Goal: Transaction & Acquisition: Purchase product/service

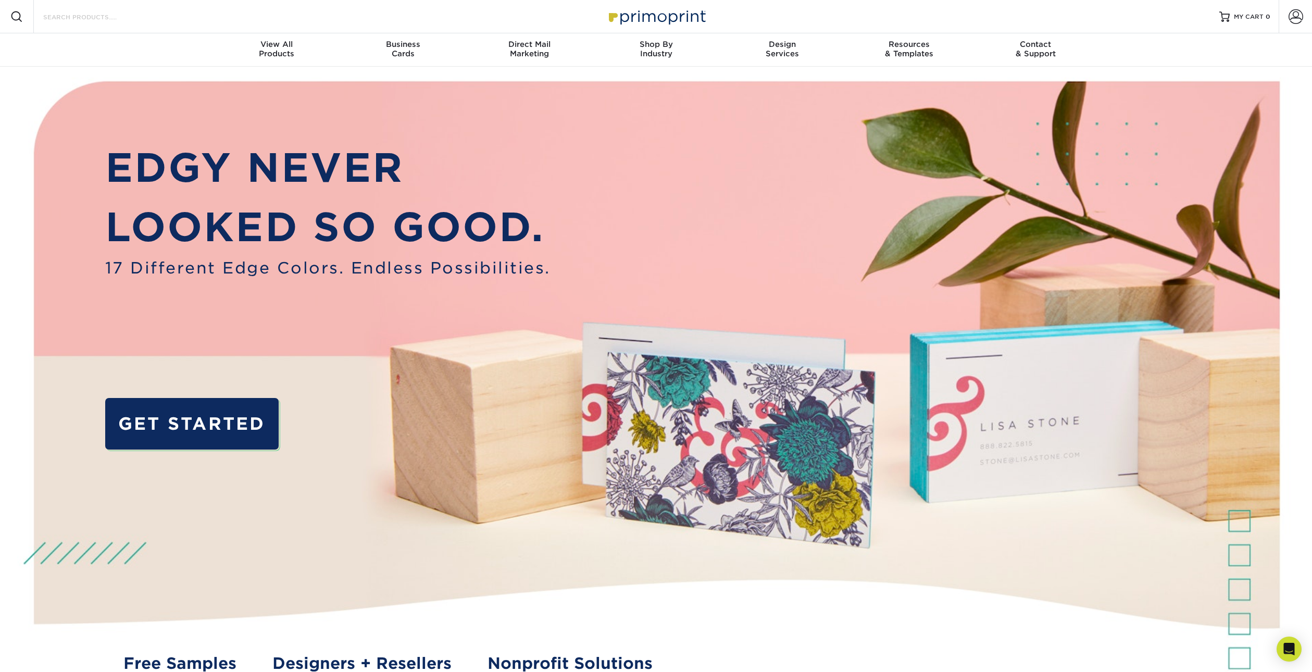
click at [55, 17] on input "Search Products" at bounding box center [93, 16] width 102 height 13
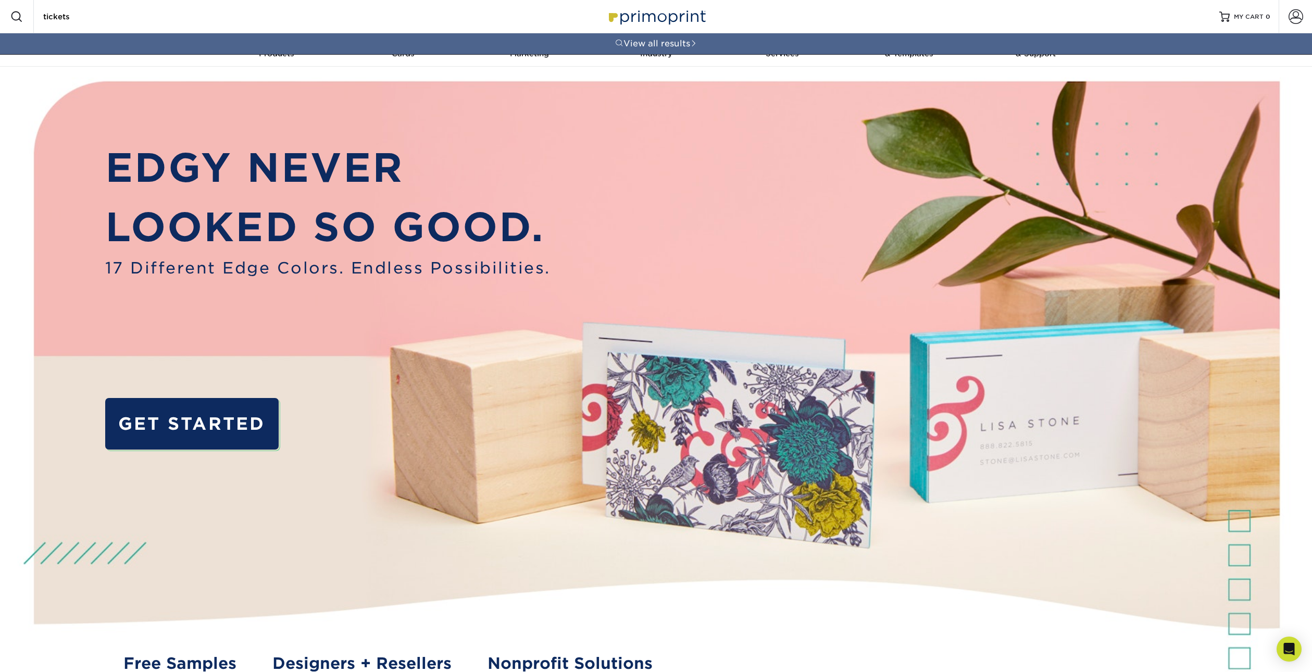
type input "tickets"
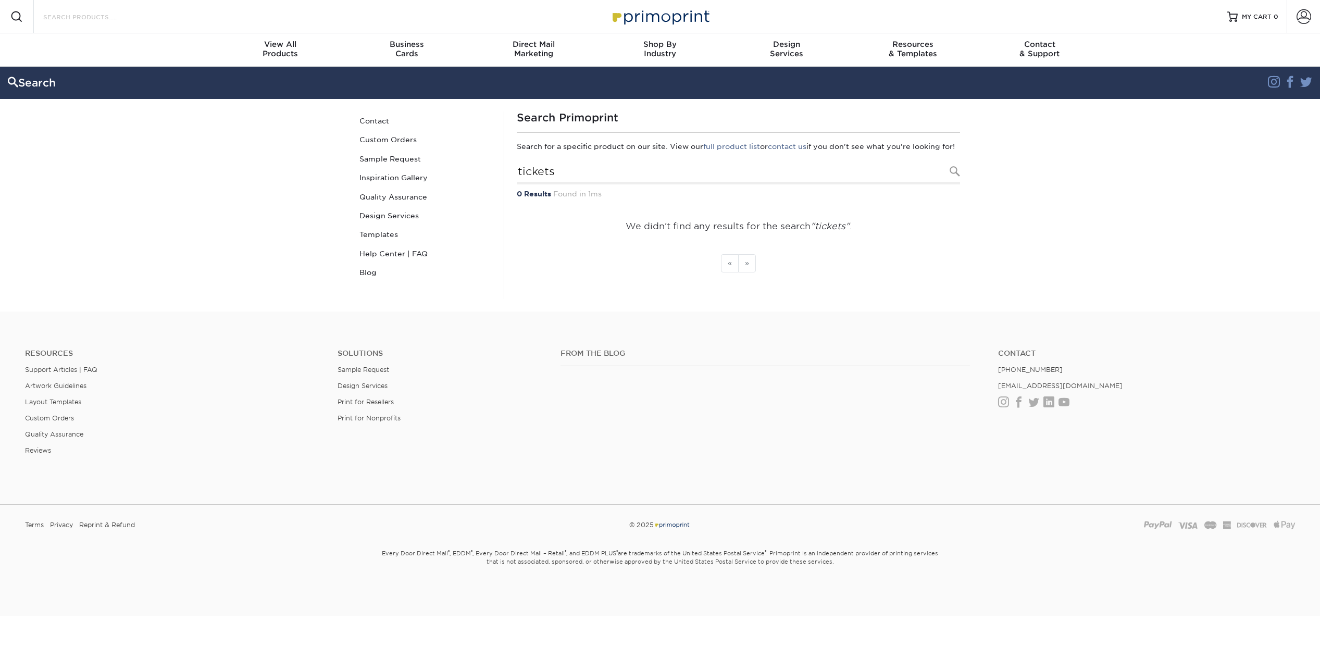
click at [107, 17] on input "Search Products" at bounding box center [93, 16] width 102 height 13
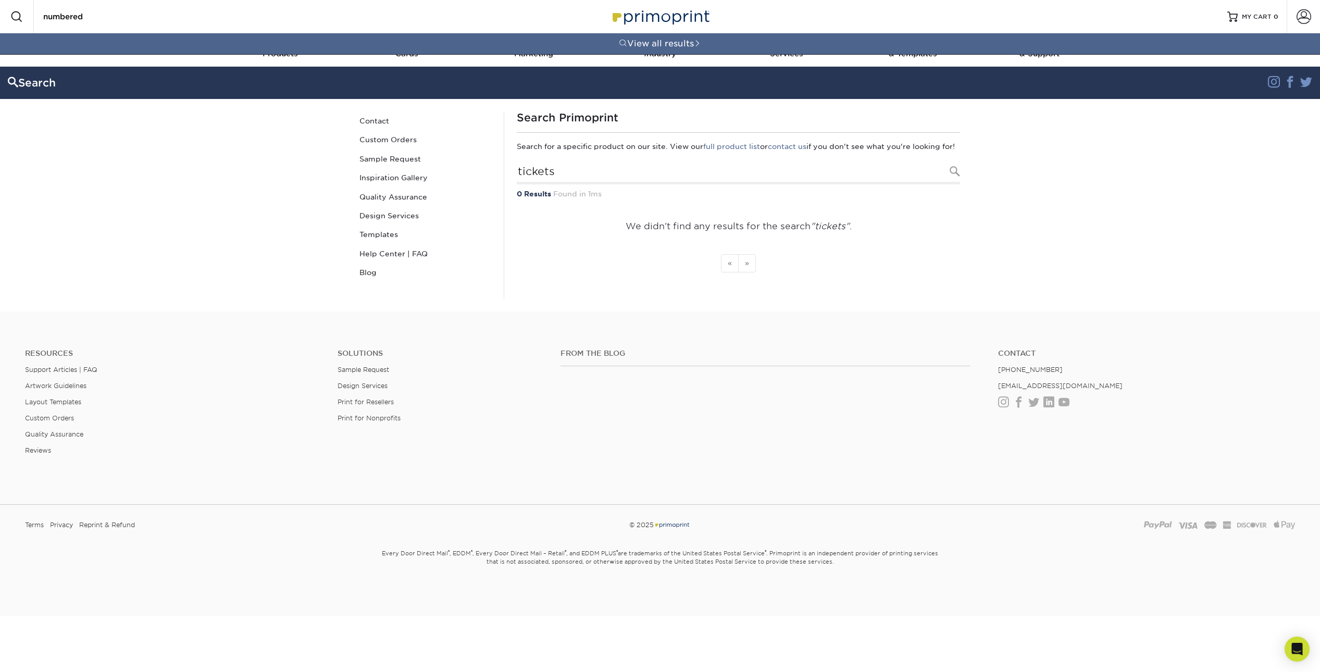
type input "numbered"
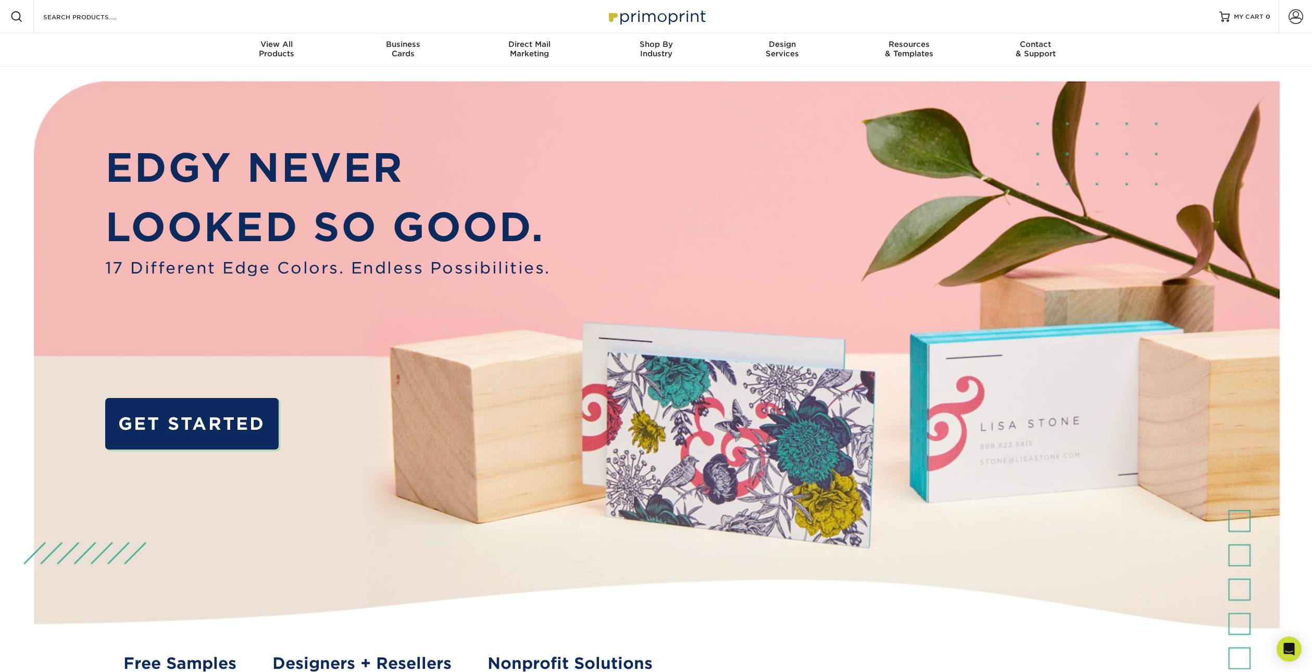
click at [132, 10] on div "Search Products" at bounding box center [89, 16] width 110 height 33
click at [78, 17] on input "Search Products" at bounding box center [93, 16] width 102 height 13
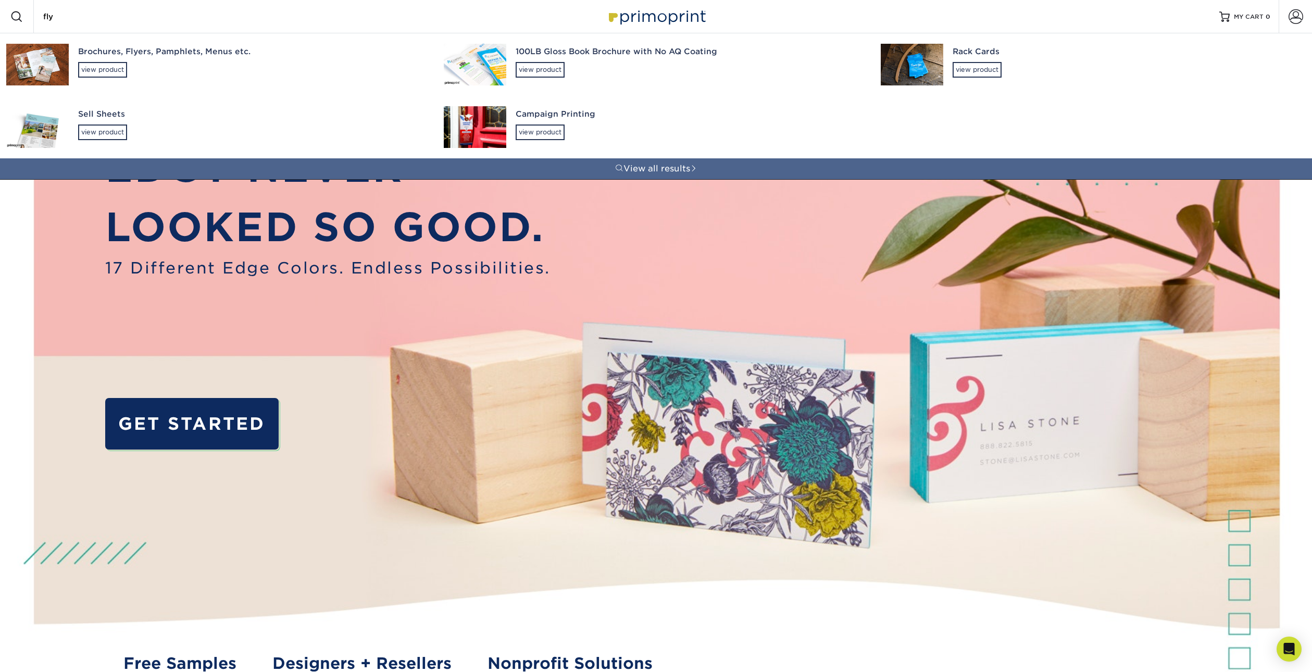
type input "fly"
click at [139, 51] on div "Brochures, Flyers, Pamphlets, Menus etc." at bounding box center [251, 52] width 347 height 12
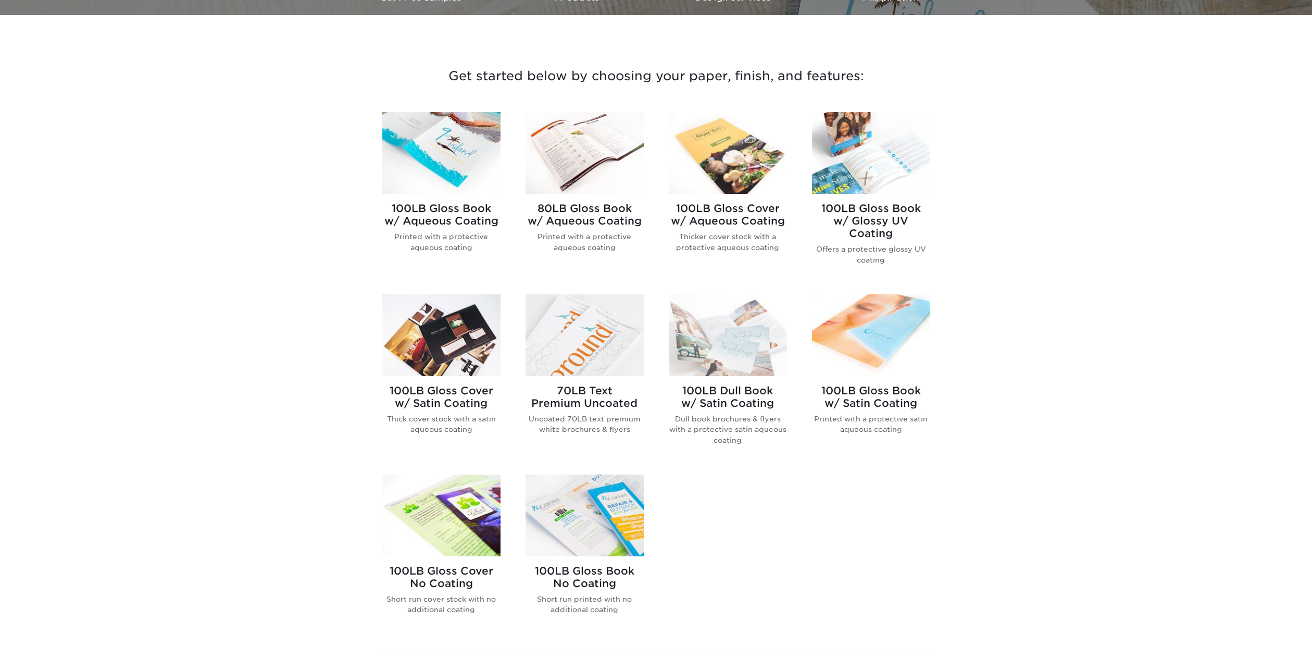
scroll to position [365, 0]
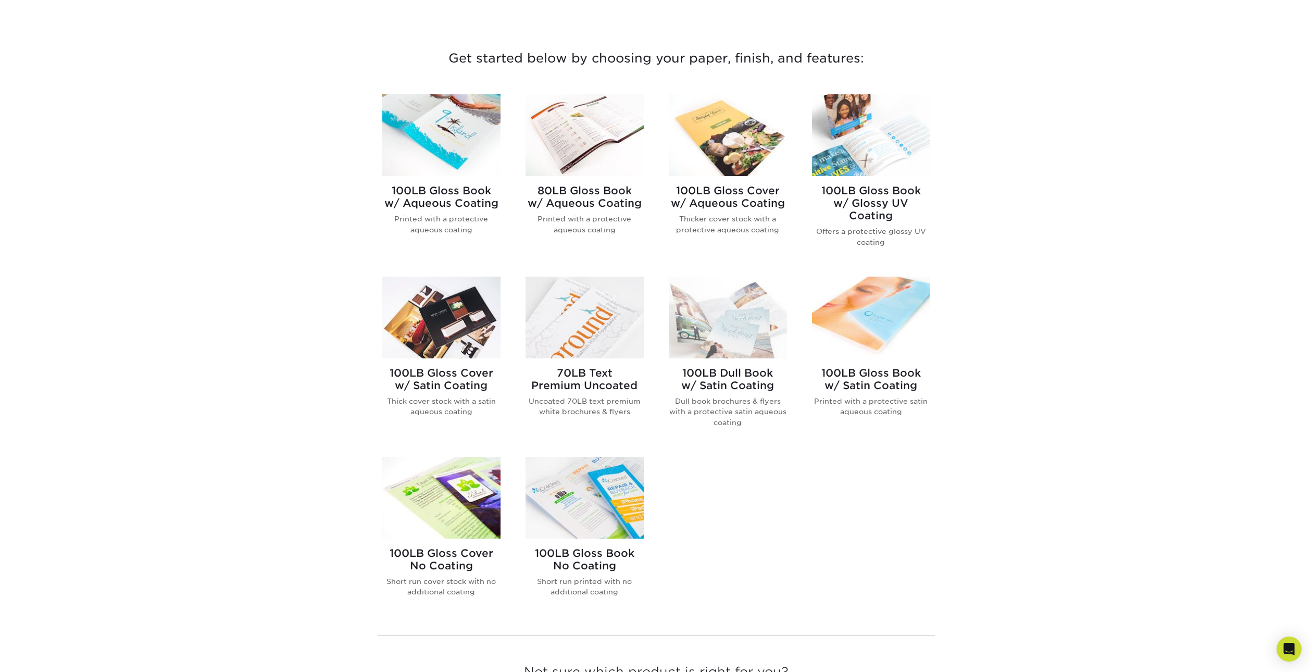
click at [861, 186] on h2 "100LB Gloss Book w/ Glossy UV Coating" at bounding box center [871, 203] width 118 height 38
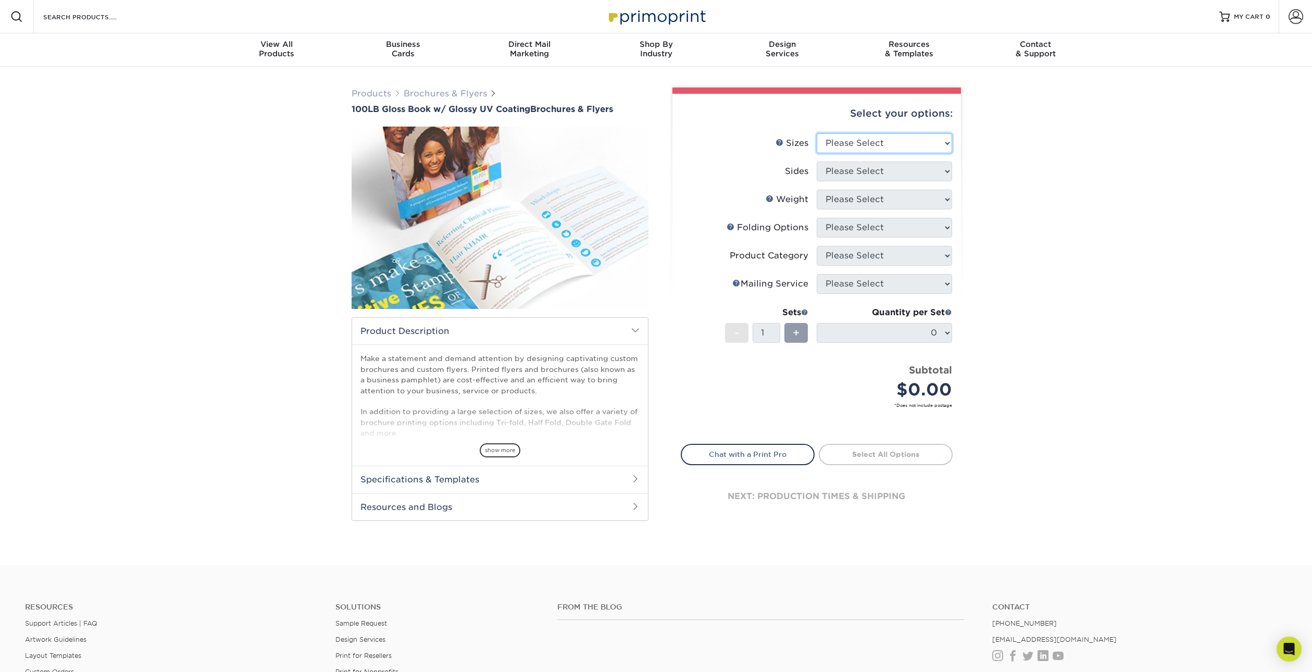
click at [848, 143] on select "Please Select 3.67" x 8.5" 4" x 6" 4" x 8.5" 4" x 9" 4" x 11" 4.25" x 5.5" 4.25…" at bounding box center [884, 143] width 135 height 20
click at [817, 133] on select "Please Select 3.67" x 8.5" 4" x 6" 4" x 8.5" 4" x 9" 4" x 11" 4.25" x 5.5" 4.25…" at bounding box center [884, 143] width 135 height 20
click at [849, 141] on select "Please Select 3.67" x 8.5" 4" x 6" 4" x 8.5" 4" x 9" 4" x 11" 4.25" x 5.5" 4.25…" at bounding box center [884, 143] width 135 height 20
select select "5.50x8.50"
click at [817, 133] on select "Please Select 3.67" x 8.5" 4" x 6" 4" x 8.5" 4" x 9" 4" x 11" 4.25" x 5.5" 4.25…" at bounding box center [884, 143] width 135 height 20
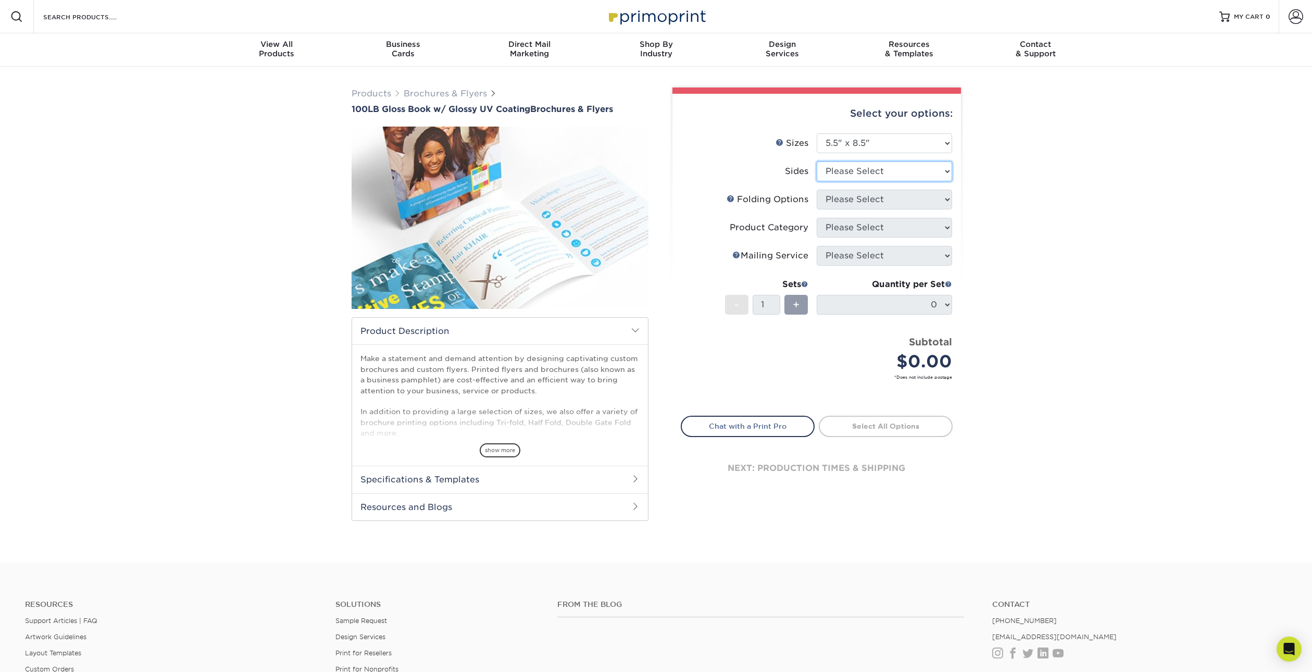
click at [846, 164] on select "Please Select Print Both Sides Print Front Only" at bounding box center [884, 172] width 135 height 20
select select "13abbda7-1d64-4f25-8bb2-c179b224825d"
click at [817, 162] on select "Please Select Print Both Sides Print Front Only" at bounding box center [884, 172] width 135 height 20
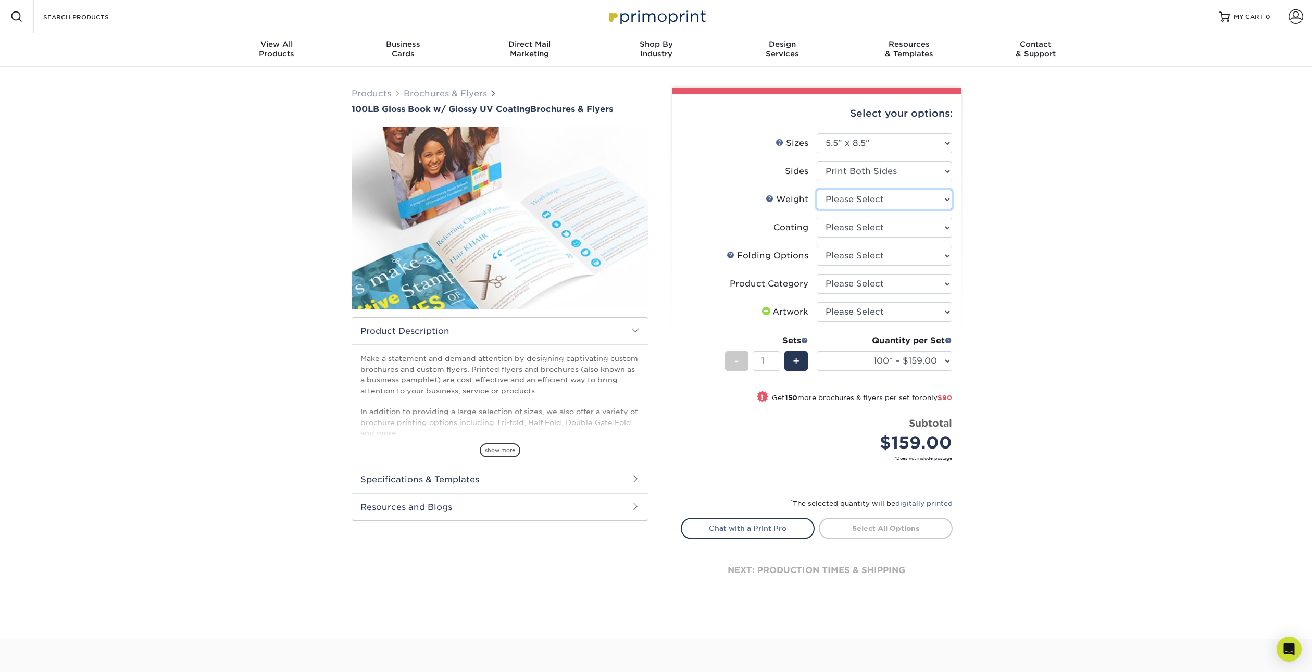
click at [850, 201] on select "Please Select 100LB" at bounding box center [884, 200] width 135 height 20
select select "100LB"
click at [817, 190] on select "Please Select 100LB" at bounding box center [884, 200] width 135 height 20
click at [851, 227] on select at bounding box center [884, 228] width 135 height 20
select select "ae367451-b2b8-45df-a344-0f05b6a12993"
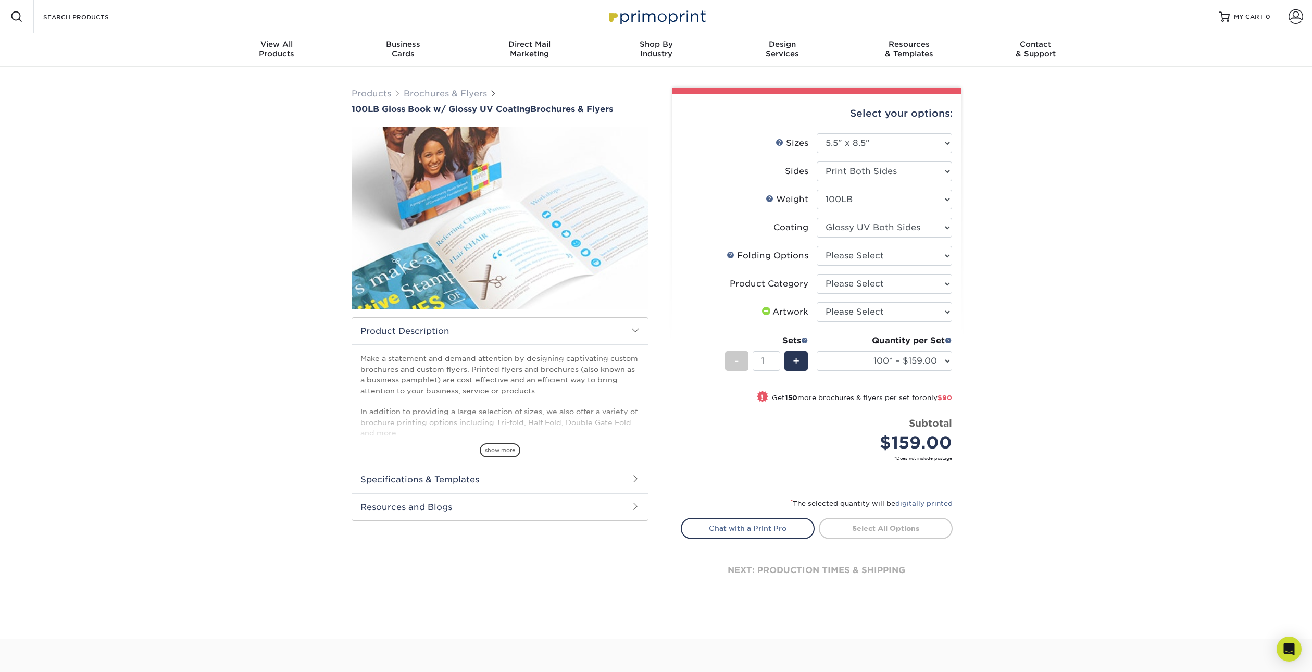
click at [817, 218] on select at bounding box center [884, 228] width 135 height 20
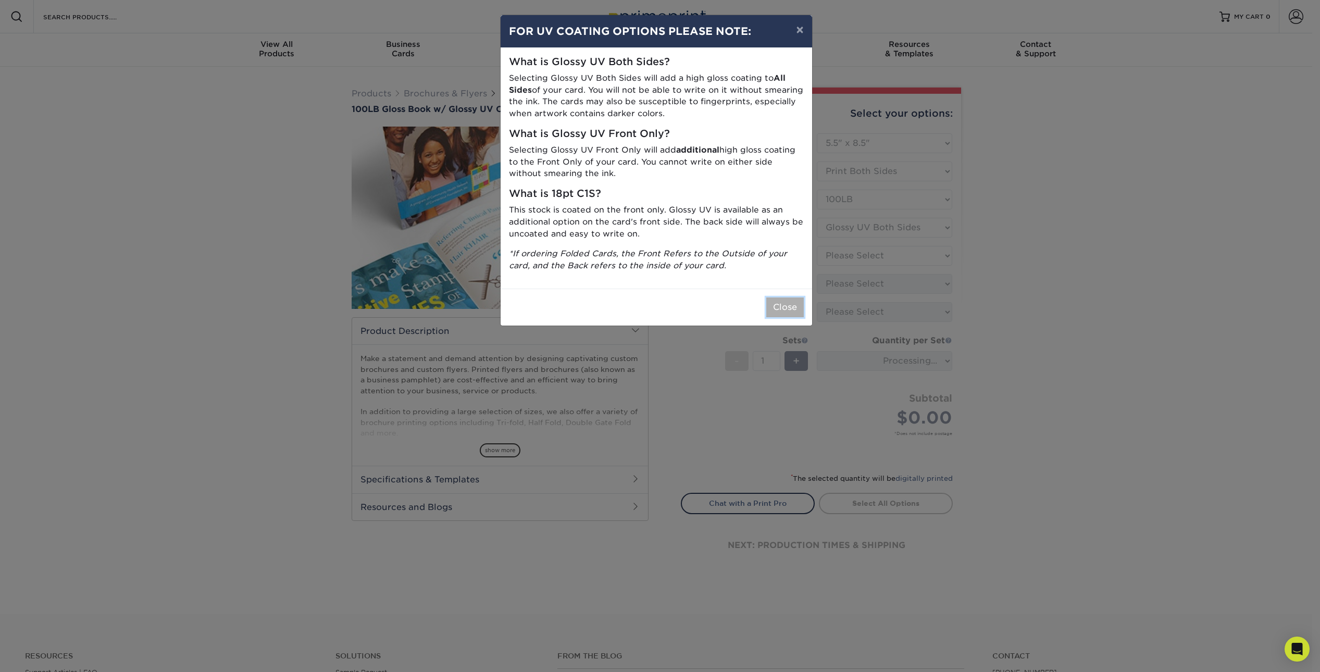
click at [777, 310] on button "Close" at bounding box center [785, 308] width 38 height 20
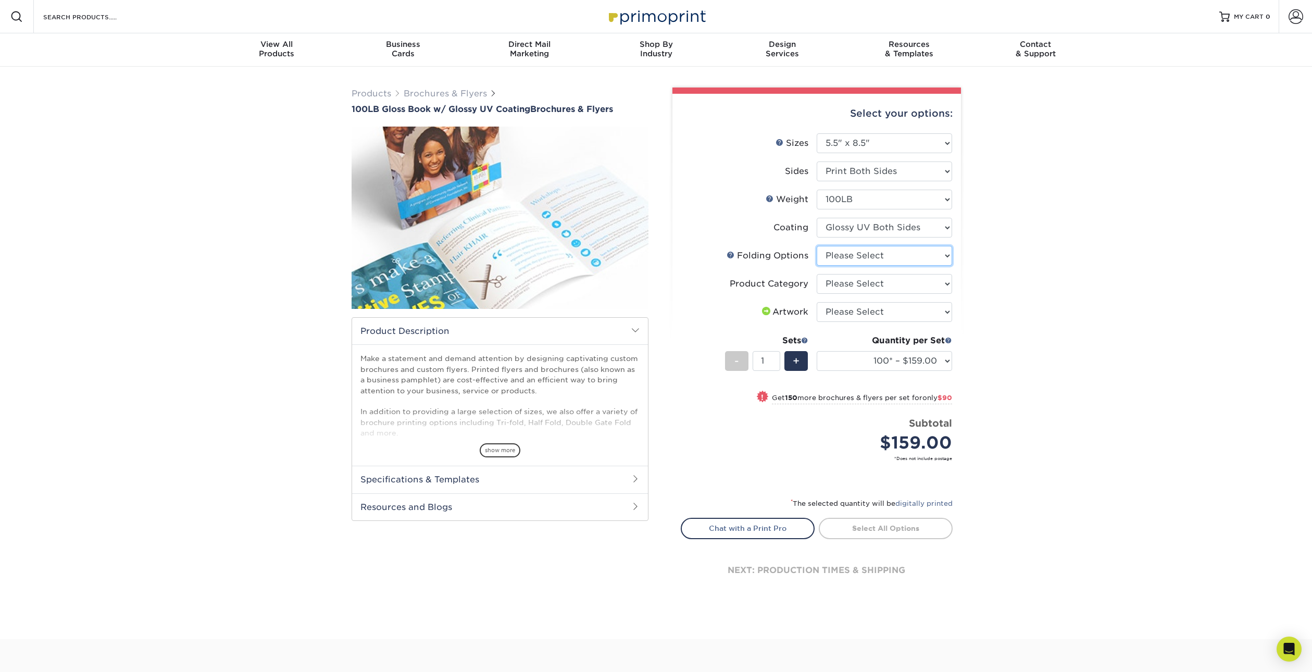
click at [862, 259] on select "Please Select FLAT - No Folding Half-Fold" at bounding box center [884, 256] width 135 height 20
select select "9b1d5825-34d1-4721-9874-ed79abb003d7"
click at [817, 246] on select "Please Select FLAT - No Folding Half-Fold" at bounding box center [884, 256] width 135 height 20
click at [864, 286] on select "Please Select Flyers and Brochures" at bounding box center [884, 284] width 135 height 20
select select "1a668080-6b7c-4174-b399-2c3833b27ef4"
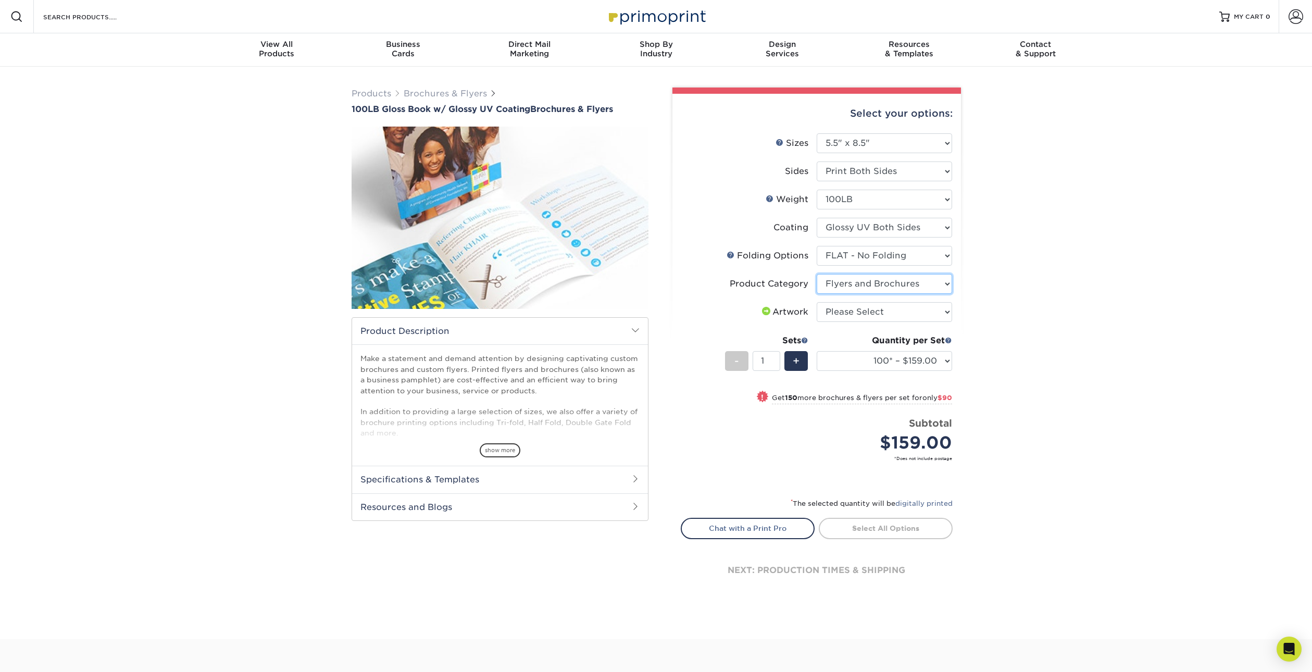
click at [817, 274] on select "Please Select Flyers and Brochures" at bounding box center [884, 284] width 135 height 20
click at [864, 312] on select "Please Select I will upload files I need a design - $175" at bounding box center [884, 312] width 135 height 20
select select "upload"
click at [817, 302] on select "Please Select I will upload files I need a design - $175" at bounding box center [884, 312] width 135 height 20
click at [942, 367] on select "100* – $159.00 250* – $249.00 500 – $304.00 750 – $317.00 1000 – $345.00 1500 –…" at bounding box center [884, 361] width 135 height 20
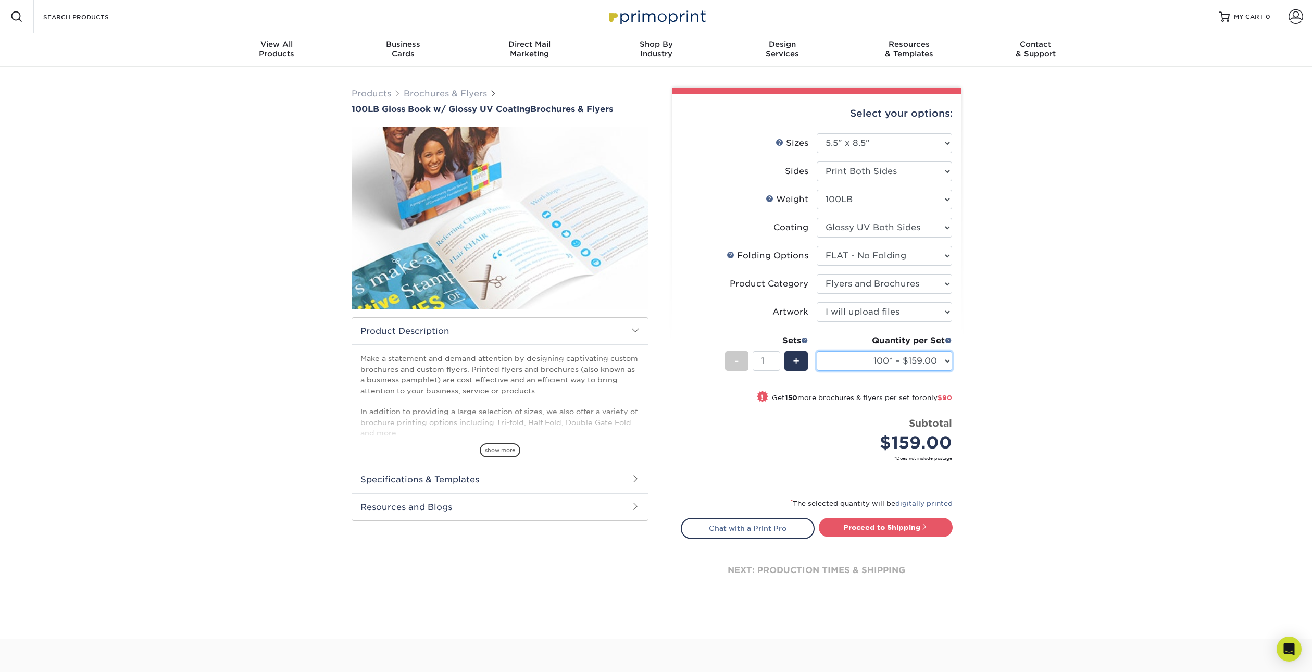
select select "250* – $249.00"
click at [817, 351] on select "100* – $159.00 250* – $249.00 500 – $304.00 750 – $317.00 1000 – $345.00 1500 –…" at bounding box center [884, 361] width 135 height 20
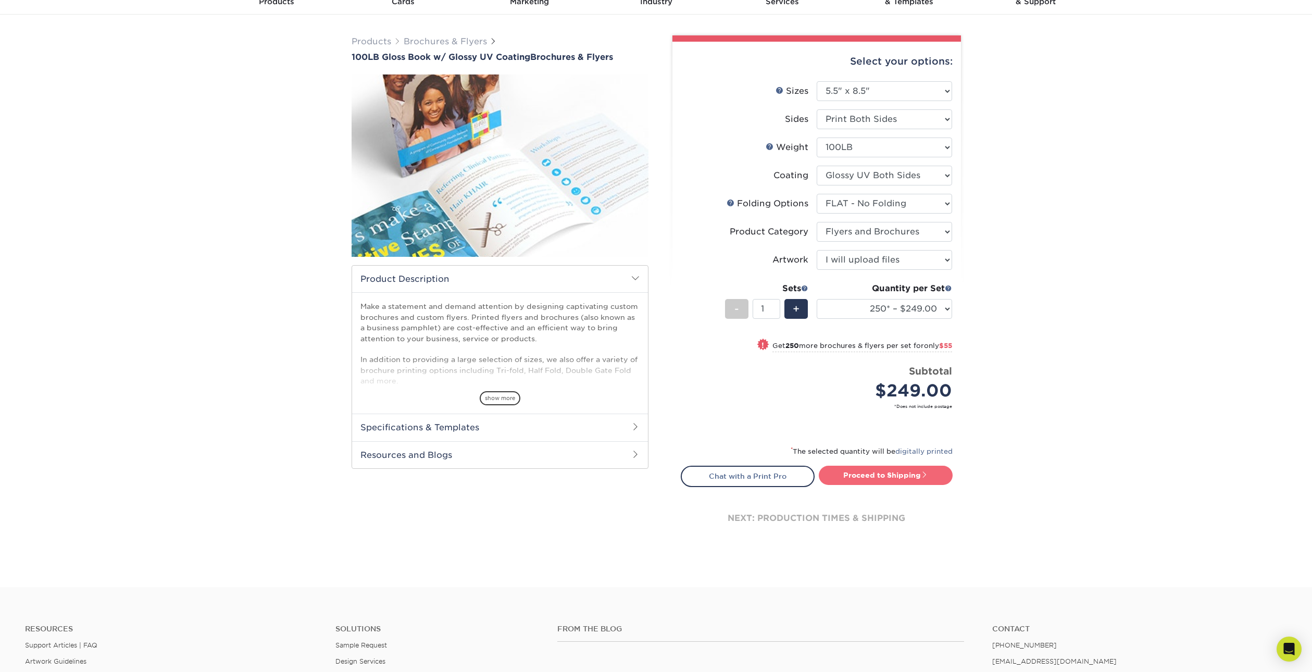
click at [921, 478] on link "Proceed to Shipping" at bounding box center [886, 475] width 134 height 19
type input "Set 1"
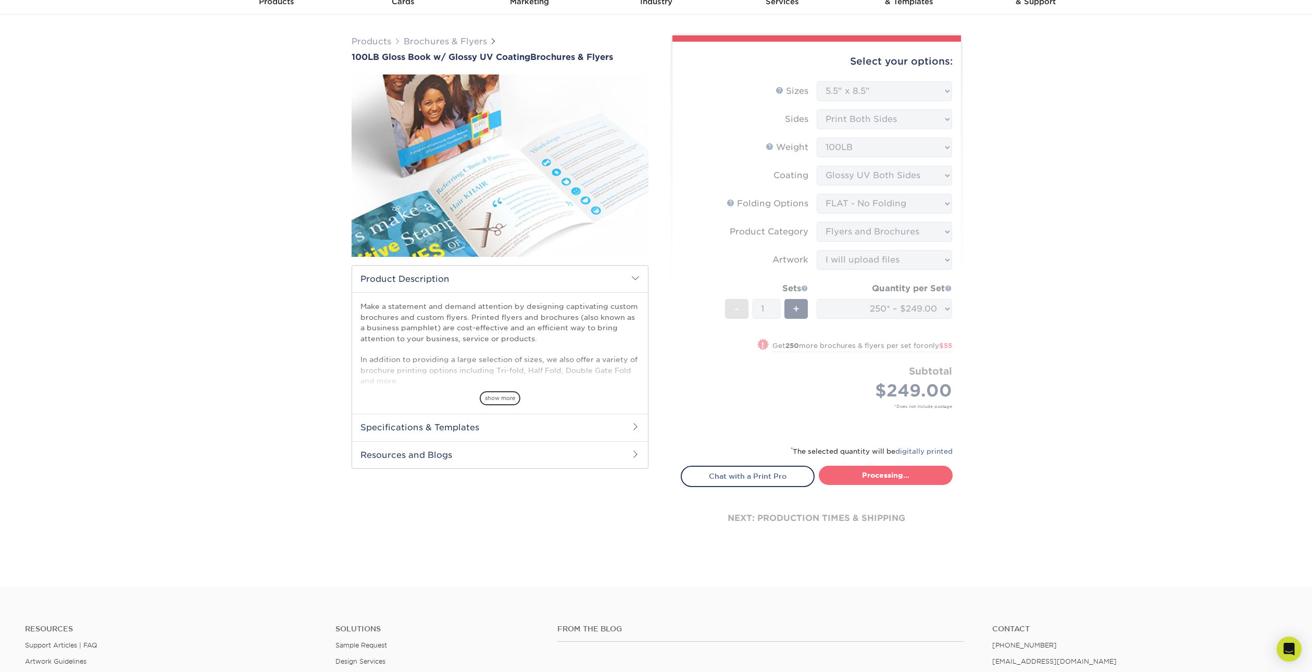
select select "af194890-ece0-4e9f-9c3d-428feb357c8c"
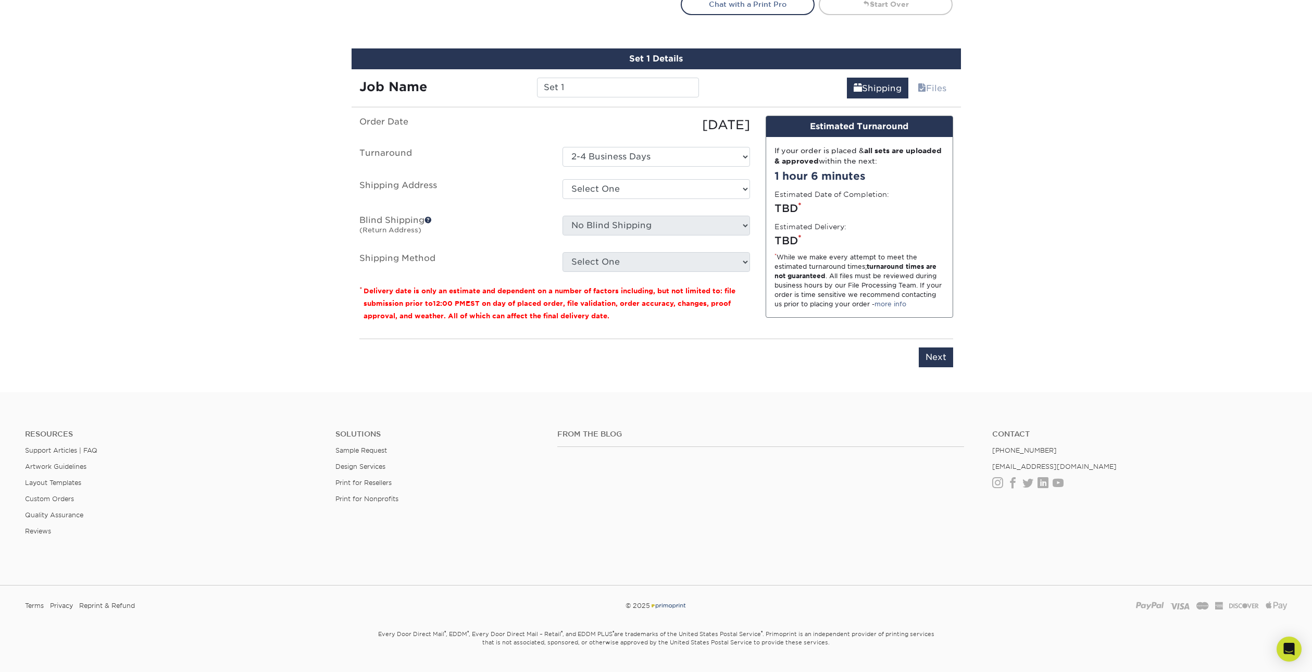
scroll to position [547, 0]
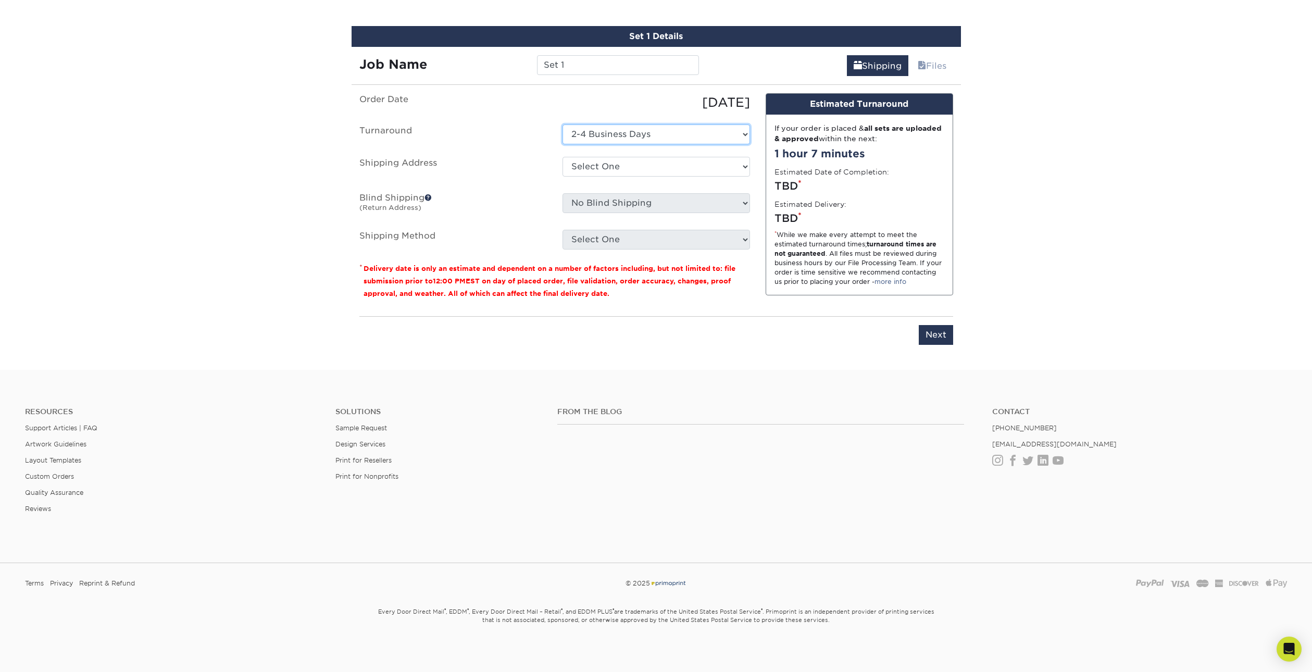
click at [589, 137] on select "Select One 2-4 Business Days" at bounding box center [657, 135] width 188 height 20
click at [591, 171] on select "Select One + Add New Address - Login" at bounding box center [657, 167] width 188 height 20
click at [535, 209] on label "Blind Shipping (Return Address)" at bounding box center [453, 205] width 203 height 24
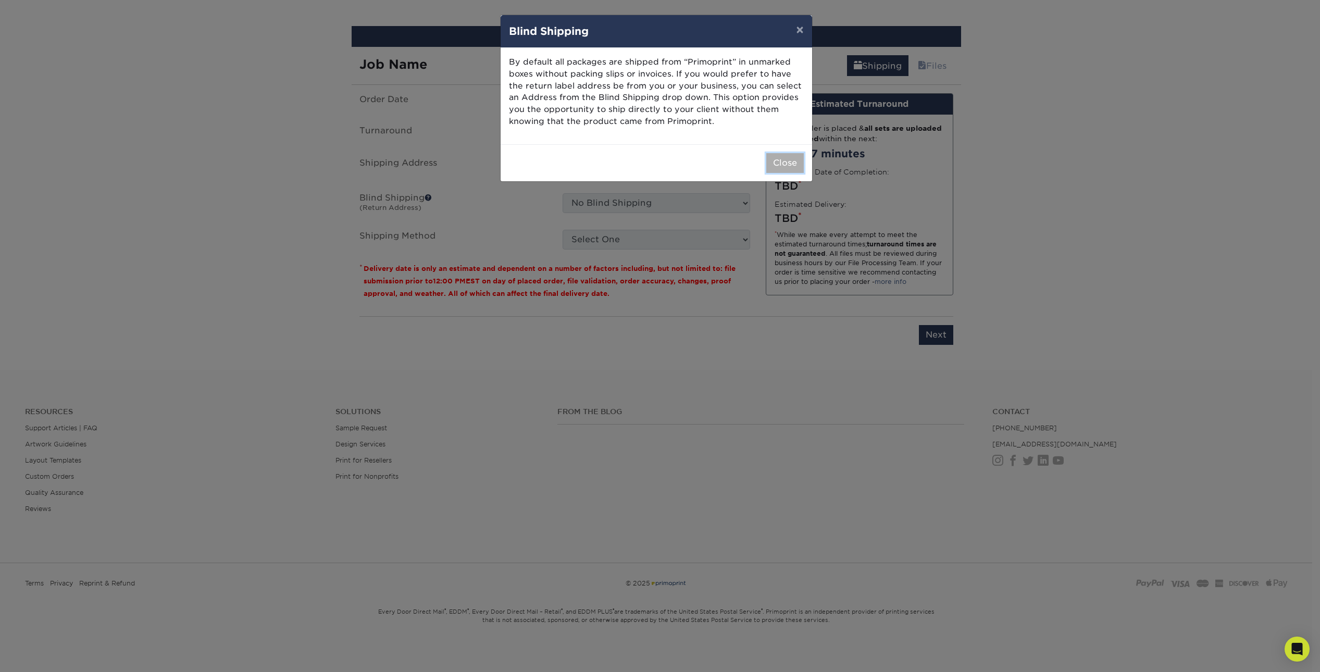
click at [782, 163] on button "Close" at bounding box center [785, 163] width 38 height 20
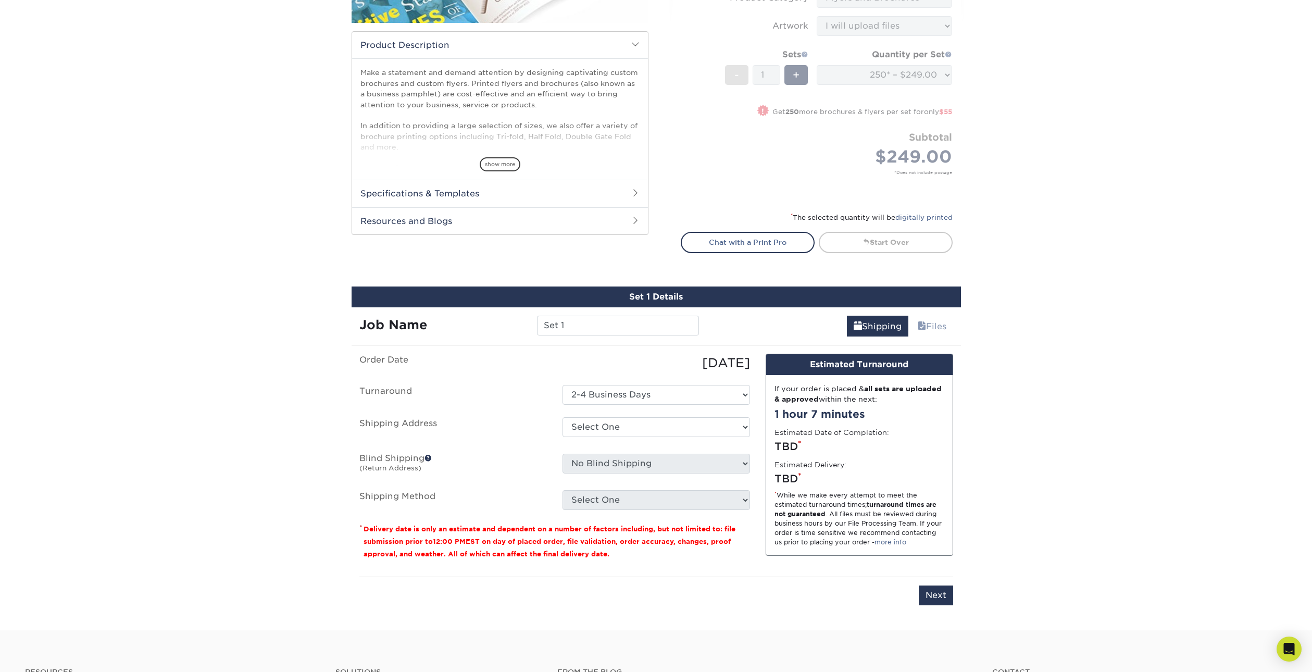
scroll to position [0, 0]
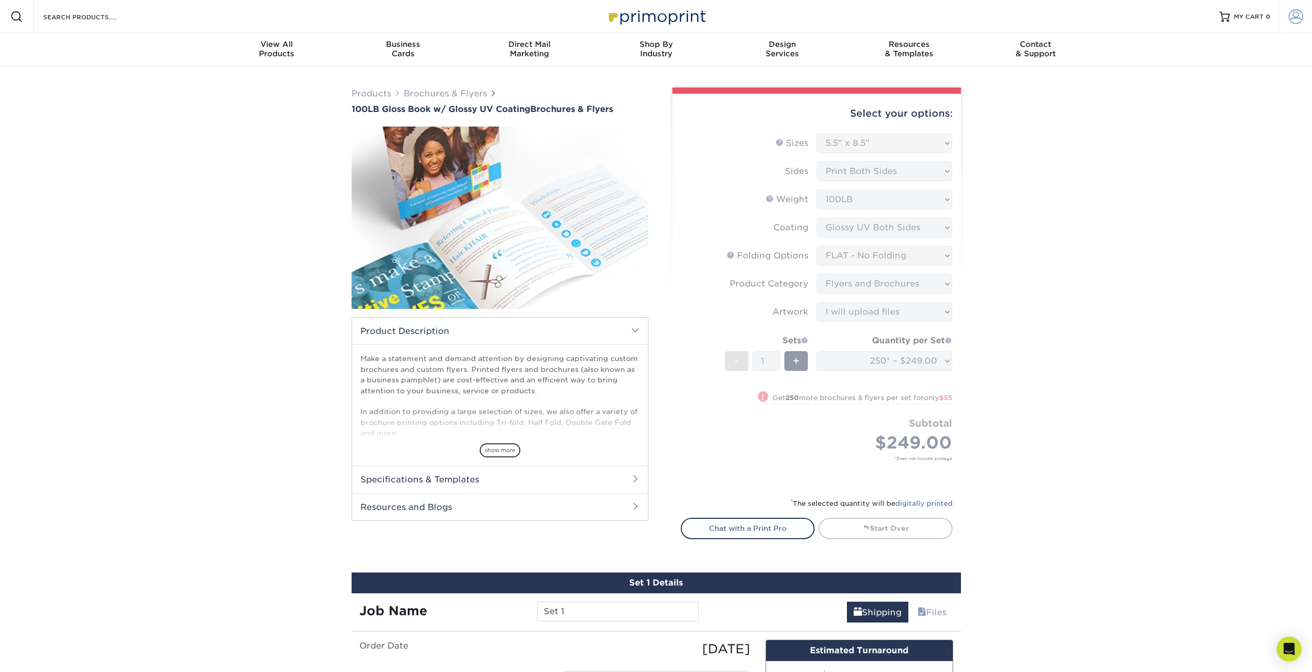
click at [1299, 12] on span at bounding box center [1296, 16] width 15 height 15
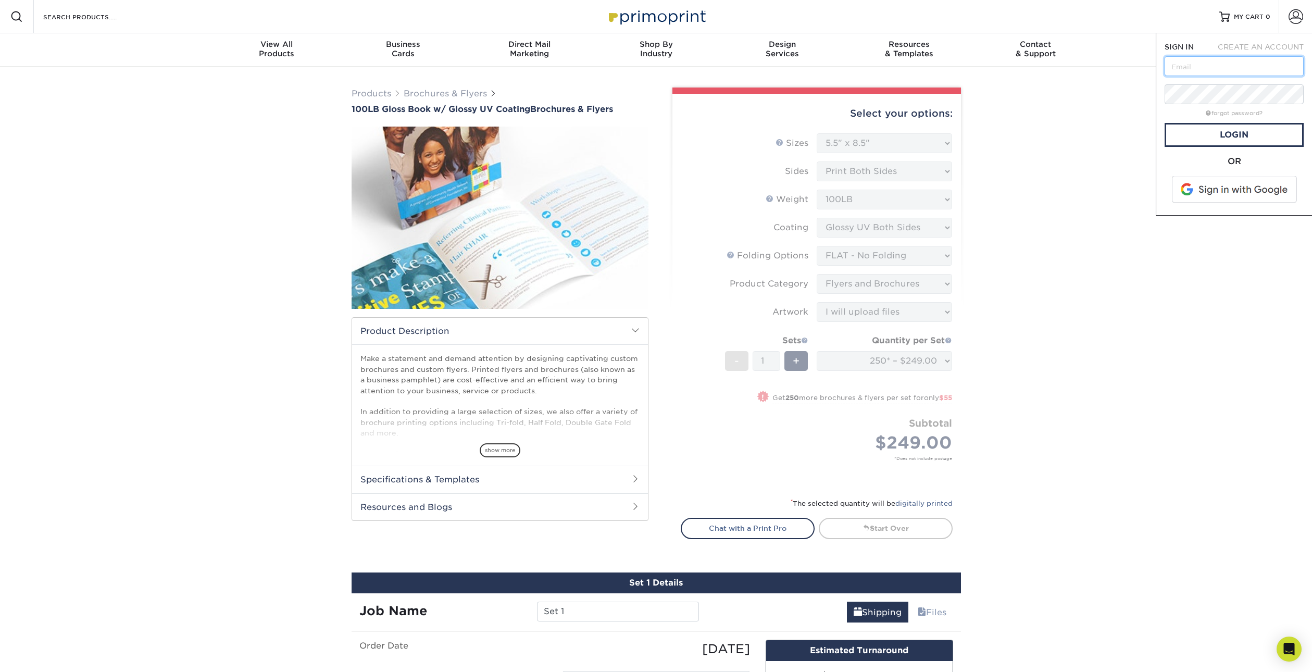
type input "[PERSON_NAME][EMAIL_ADDRESS][DOMAIN_NAME]"
click at [1230, 134] on link "Login" at bounding box center [1234, 135] width 139 height 24
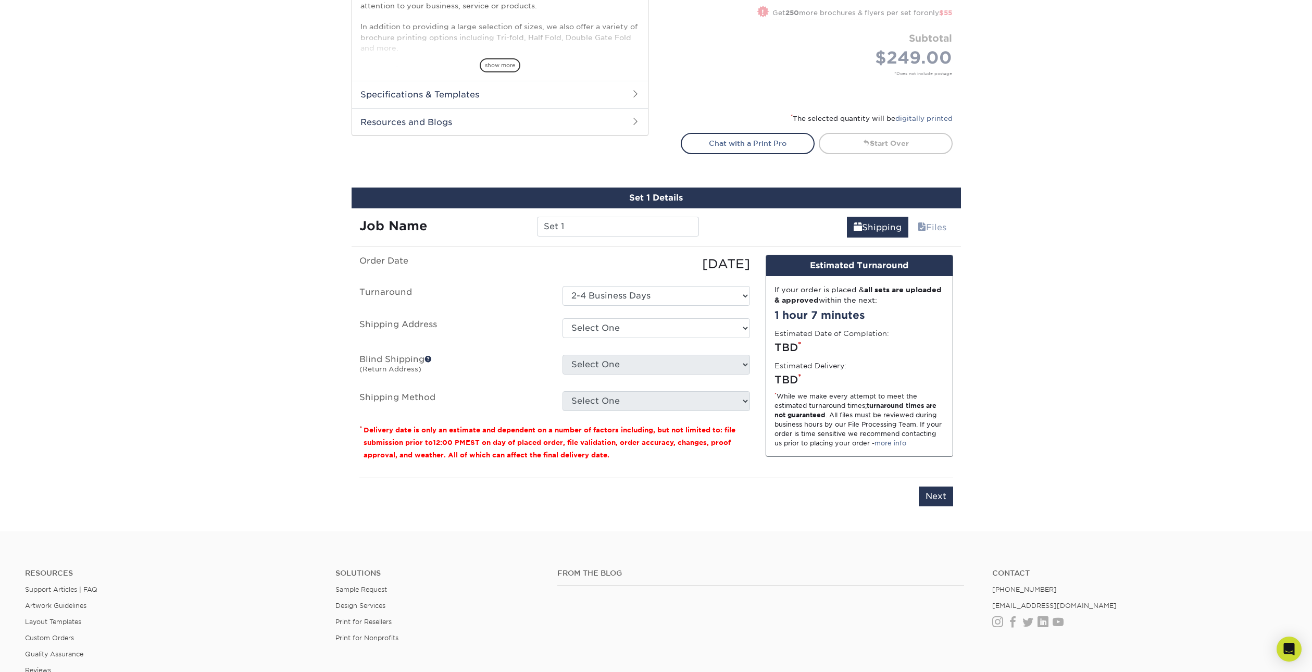
scroll to position [521, 0]
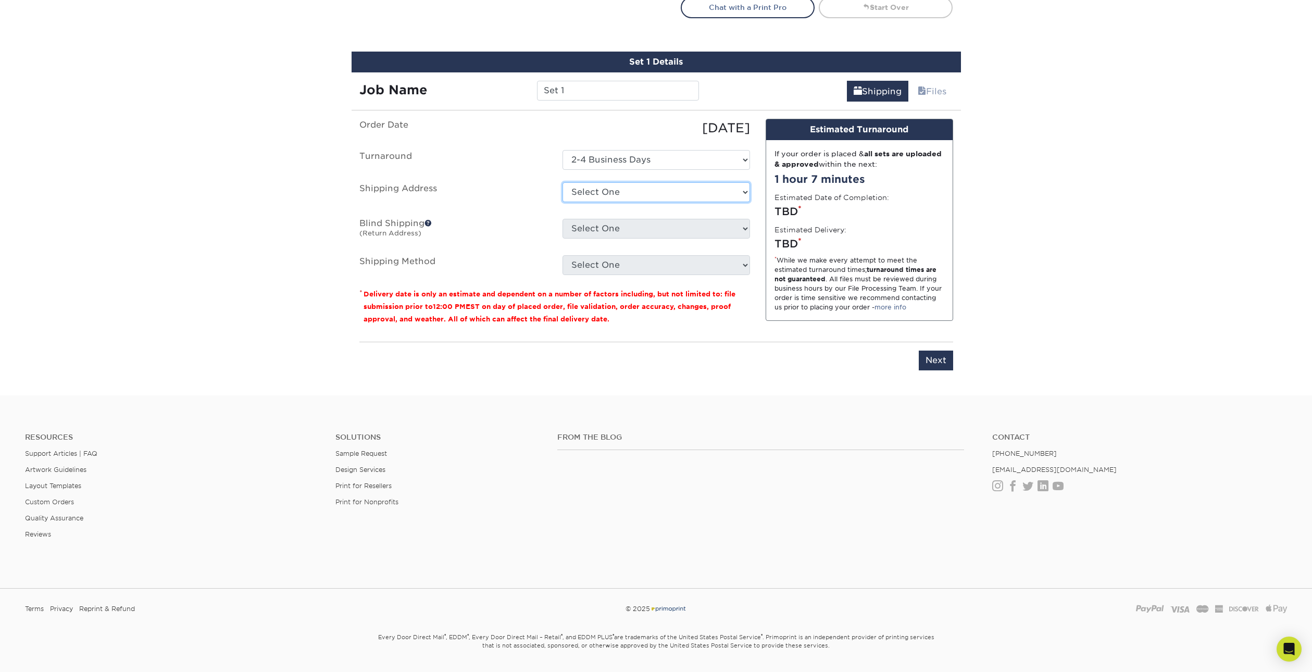
click at [585, 193] on select "Select [GEOGRAPHIC_DATA][STREET_ADDRESS][PERSON_NAME][STREET_ADDRESS][GEOGRAPHI…" at bounding box center [657, 192] width 188 height 20
select select "27249"
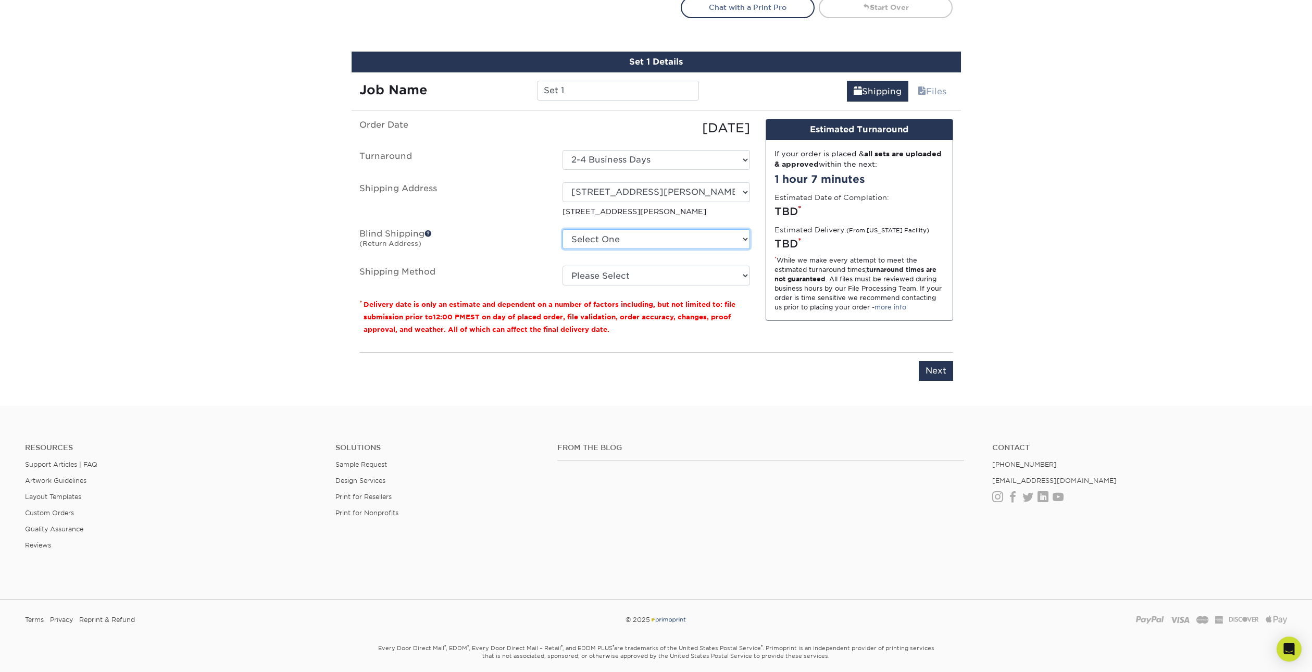
click at [600, 235] on select "Select [GEOGRAPHIC_DATA][STREET_ADDRESS][PERSON_NAME][STREET_ADDRESS][GEOGRAPHI…" at bounding box center [657, 239] width 188 height 20
select select "27249"
click at [563, 229] on select "Select [GEOGRAPHIC_DATA][STREET_ADDRESS][PERSON_NAME][STREET_ADDRESS][GEOGRAPHI…" at bounding box center [657, 239] width 188 height 20
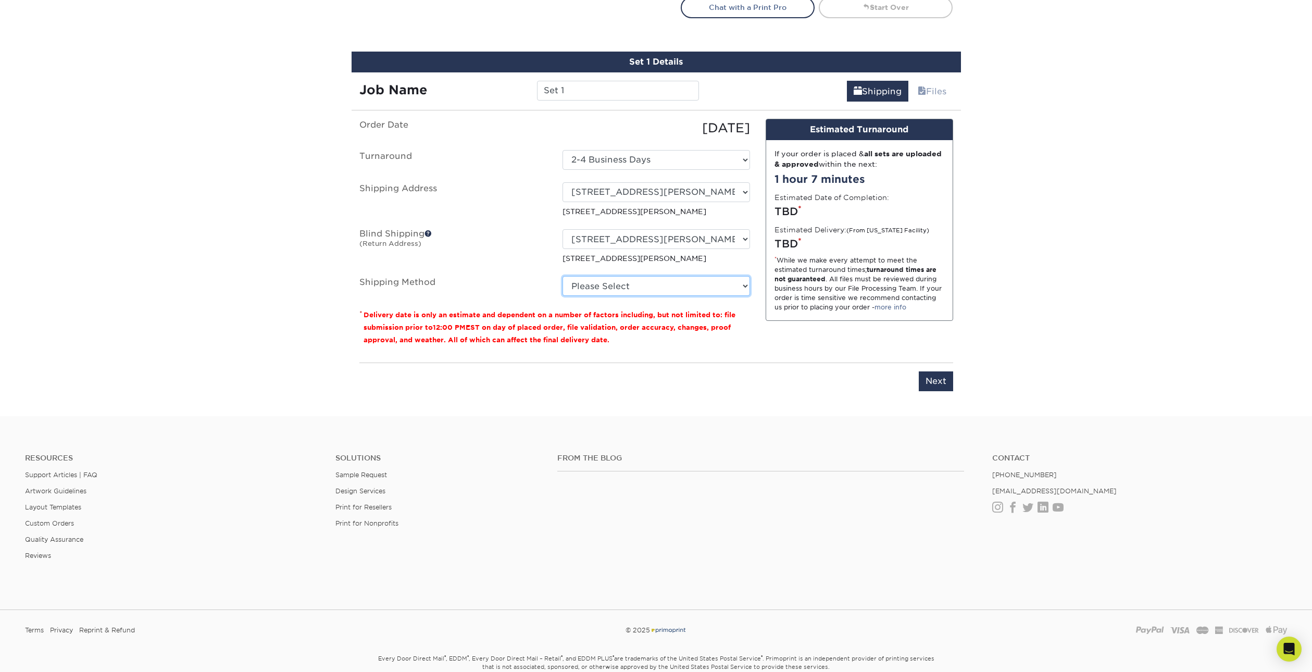
click at [602, 291] on select "Please Select Ground Shipping (+$24.93) 3 Day Shipping Service (+$31.12) 2 Day …" at bounding box center [657, 286] width 188 height 20
select select "03"
click at [563, 276] on select "Please Select Ground Shipping (+$24.93) 3 Day Shipping Service (+$31.12) 2 Day …" at bounding box center [657, 286] width 188 height 20
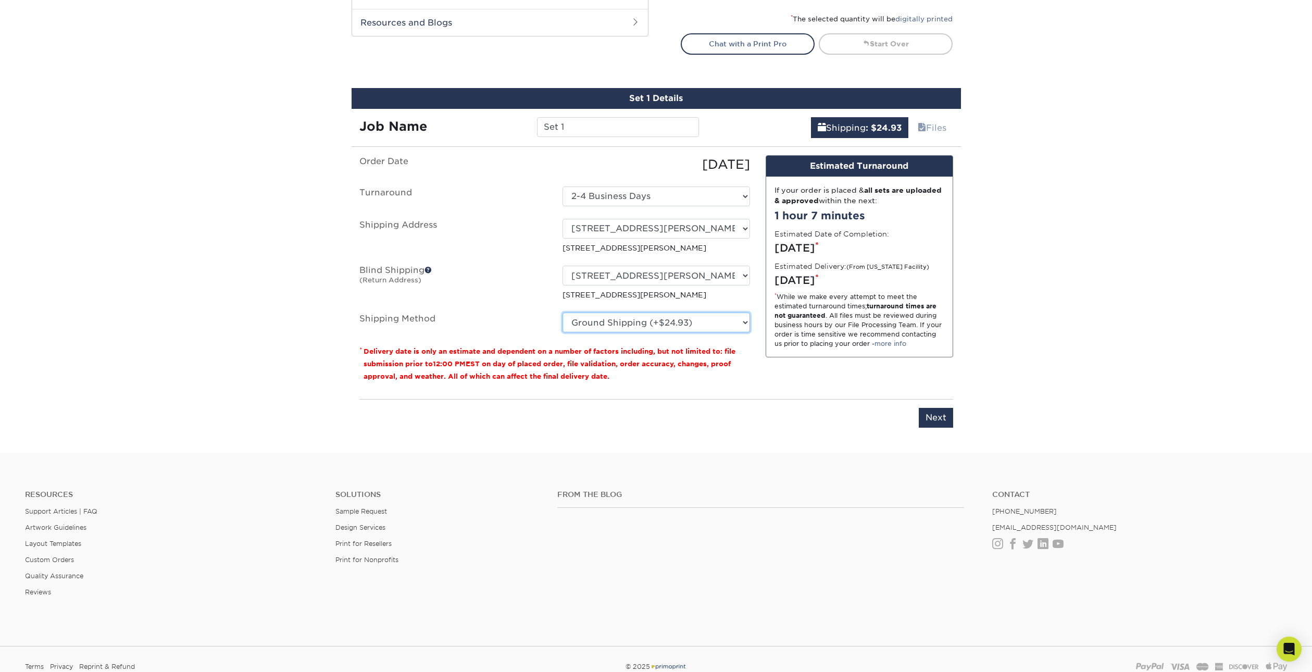
scroll to position [469, 0]
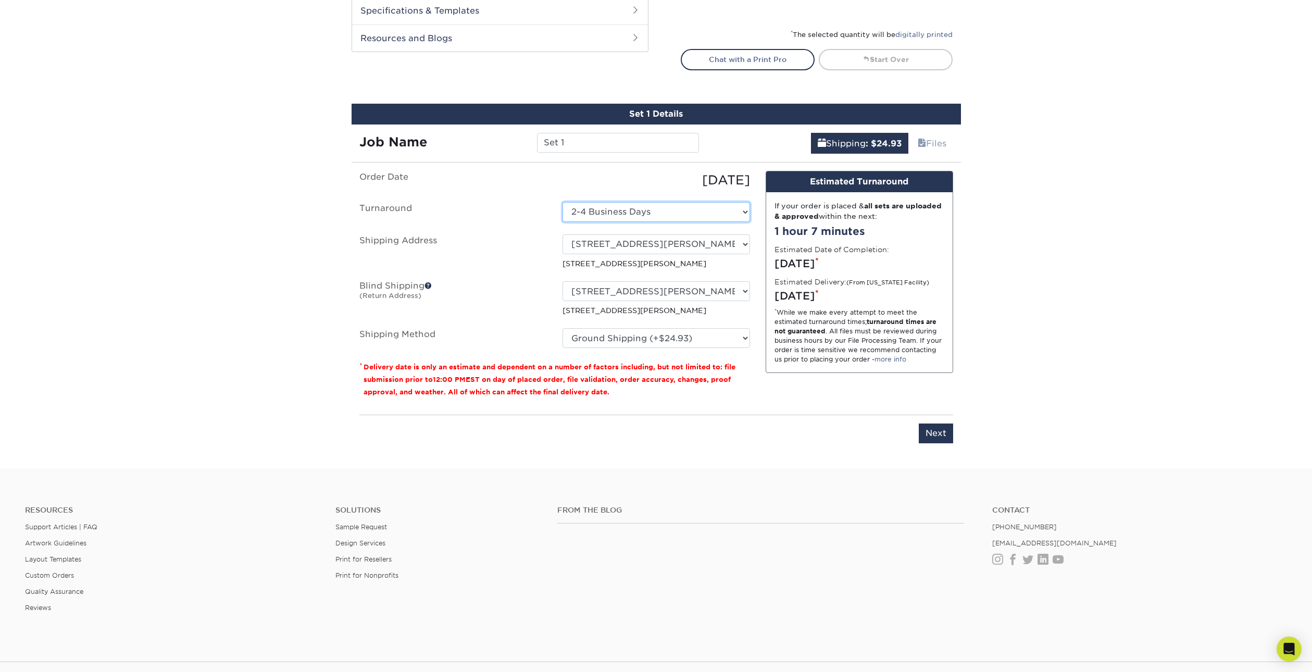
click at [636, 208] on select "Select One 2-4 Business Days" at bounding box center [657, 212] width 188 height 20
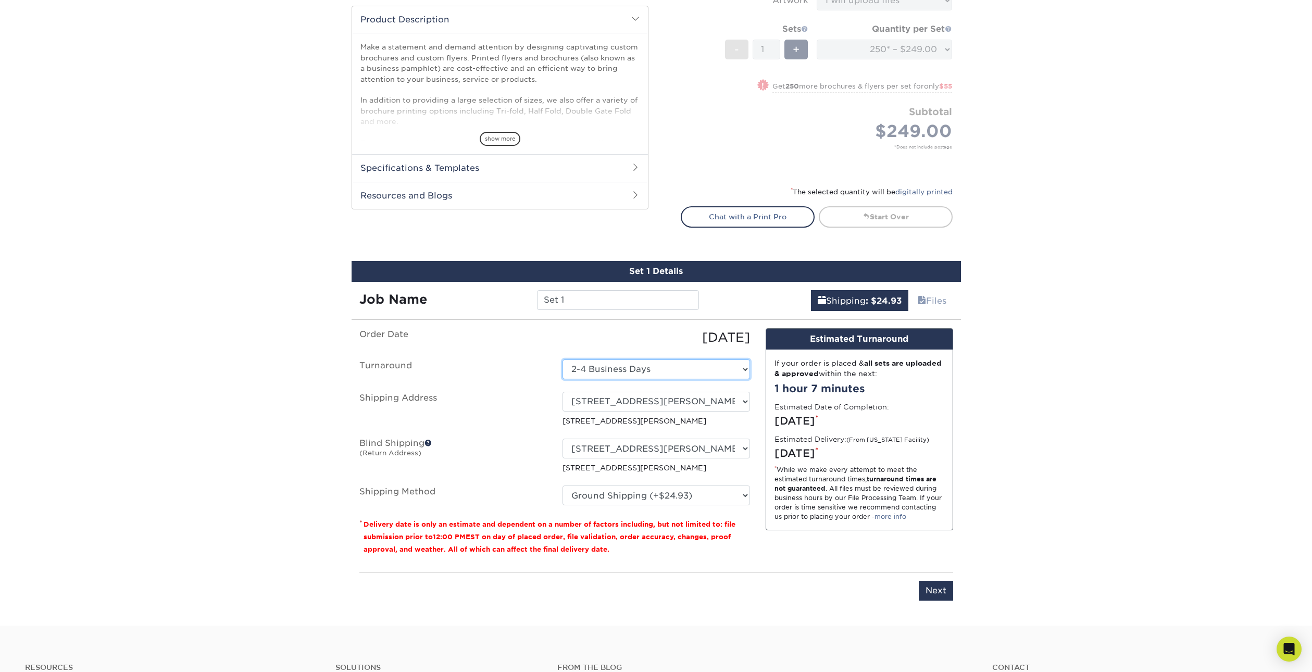
scroll to position [313, 0]
